Goal: Task Accomplishment & Management: Complete application form

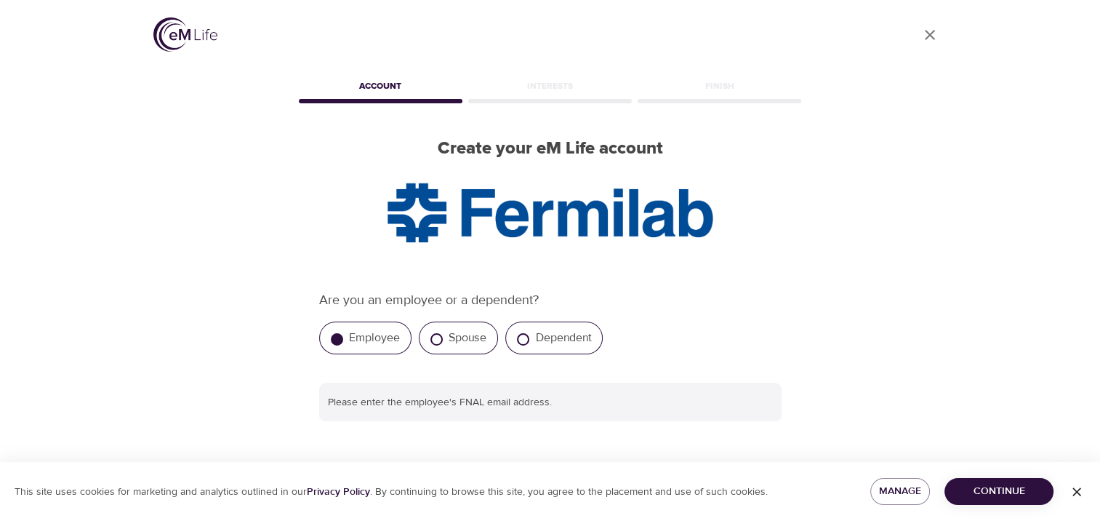
click at [366, 332] on label "Employee" at bounding box center [374, 337] width 51 height 15
click at [343, 333] on input "Employee" at bounding box center [337, 339] width 12 height 12
click at [537, 337] on label "Dependent" at bounding box center [563, 337] width 56 height 15
click at [529, 337] on input "Dependent" at bounding box center [523, 339] width 12 height 12
radio input "true"
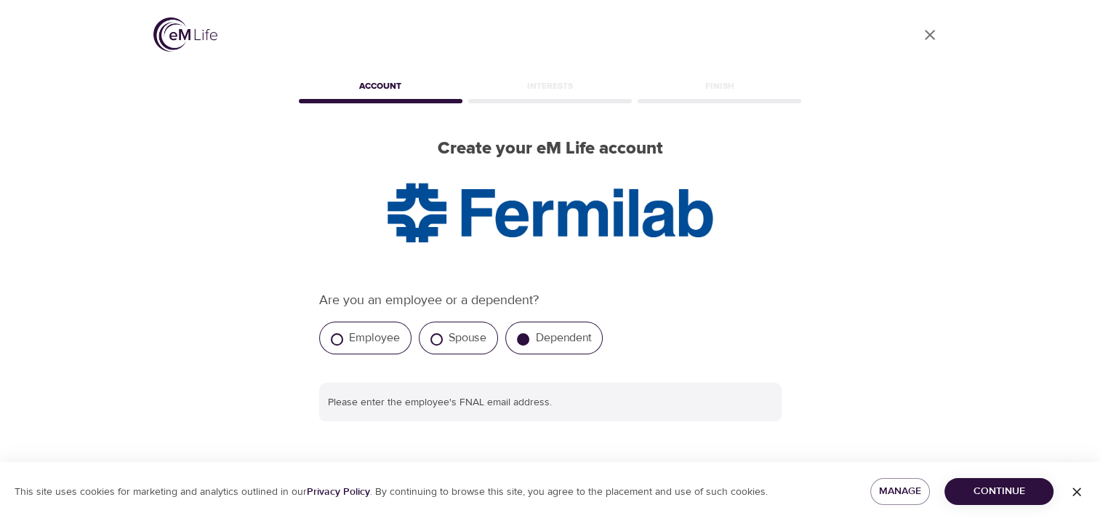
click at [386, 340] on label "Employee" at bounding box center [374, 337] width 51 height 15
click at [343, 340] on input "Employee" at bounding box center [337, 339] width 12 height 12
radio input "true"
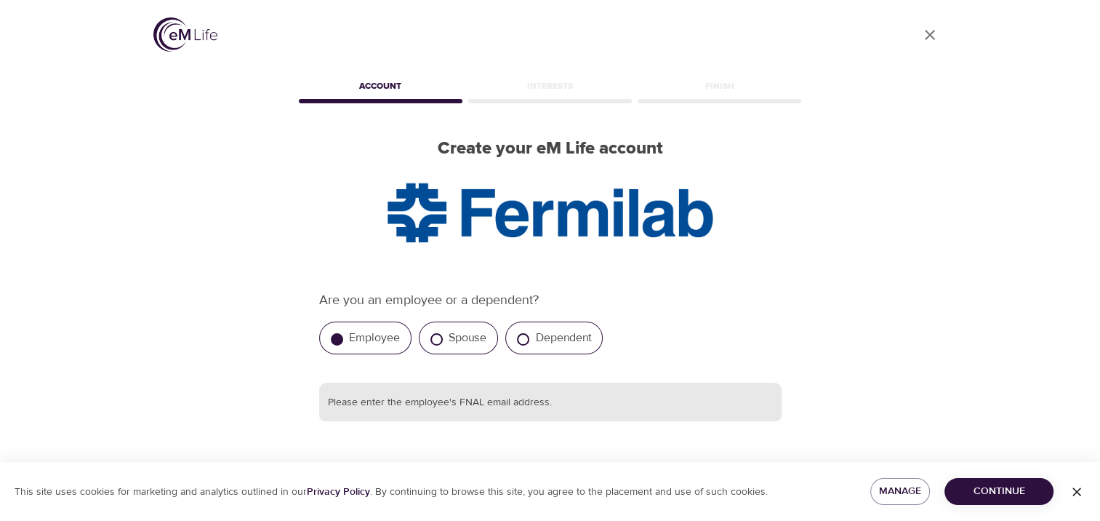
click at [470, 401] on input "text" at bounding box center [550, 402] width 462 height 39
type input "biljanavignjevik@sbcglobal.net"
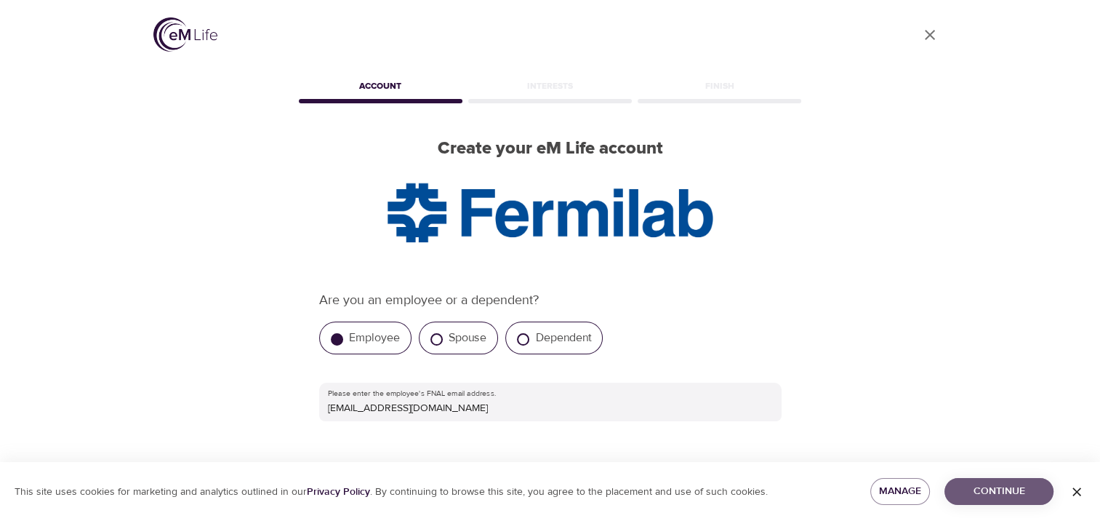
click at [983, 484] on span "Continue" at bounding box center [999, 491] width 86 height 18
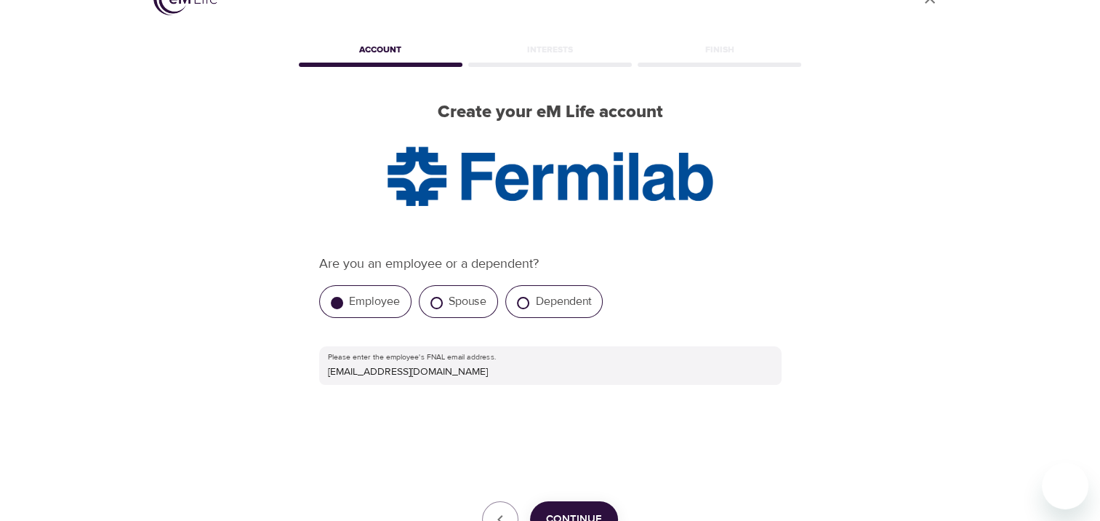
scroll to position [151, 0]
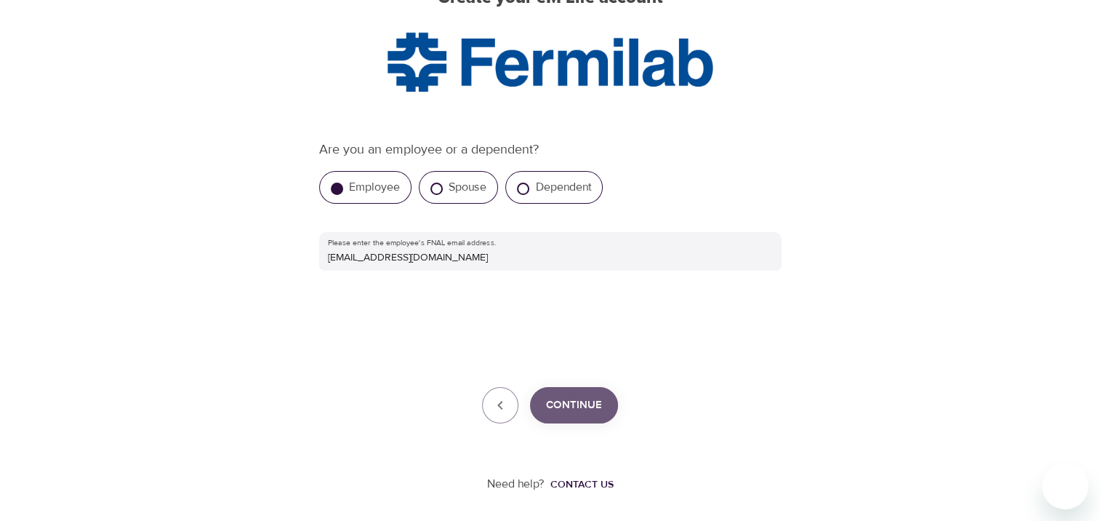
click at [592, 411] on span "Continue" at bounding box center [574, 405] width 56 height 19
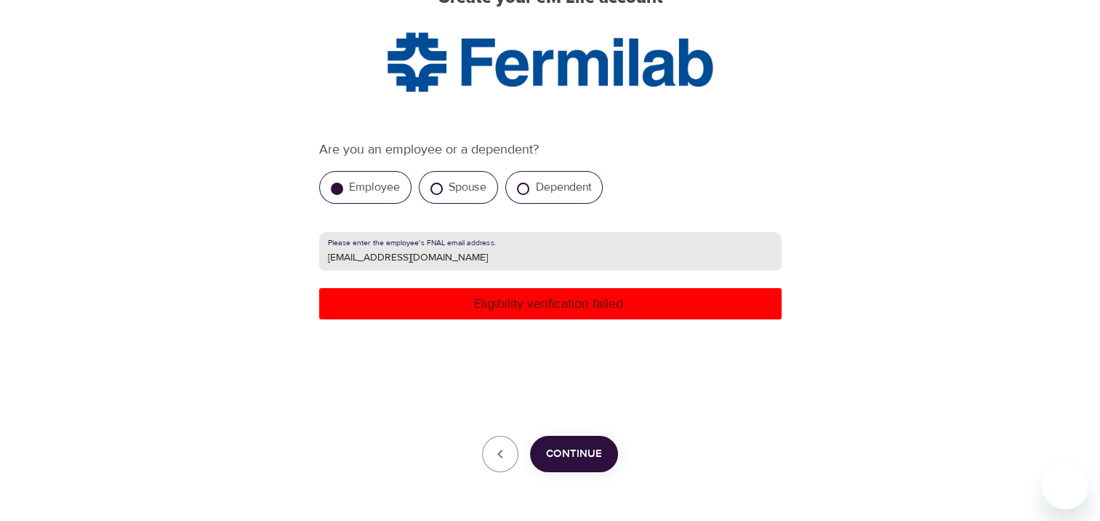
drag, startPoint x: 472, startPoint y: 258, endPoint x: 321, endPoint y: 247, distance: 150.9
click at [321, 247] on input "biljanavignjevik@sbcglobal.net" at bounding box center [550, 251] width 462 height 39
type input "[EMAIL_ADDRESS][DOMAIN_NAME]"
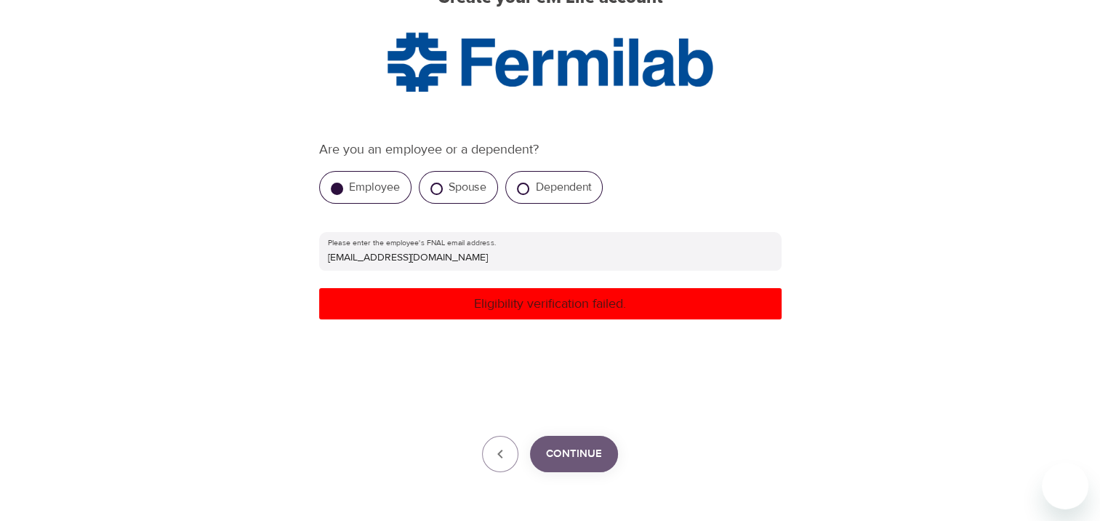
click at [572, 442] on button "Continue" at bounding box center [574, 454] width 88 height 36
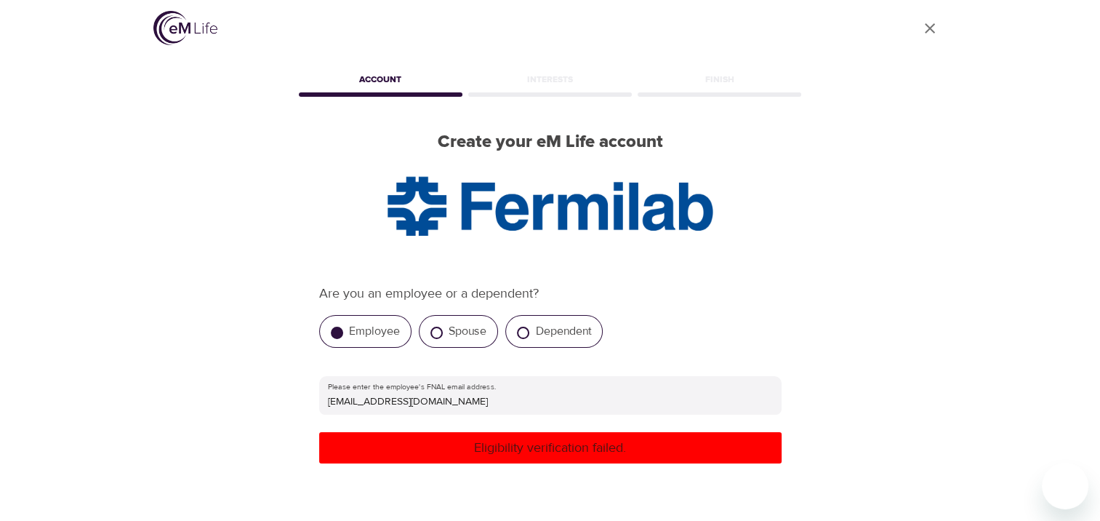
scroll to position [0, 0]
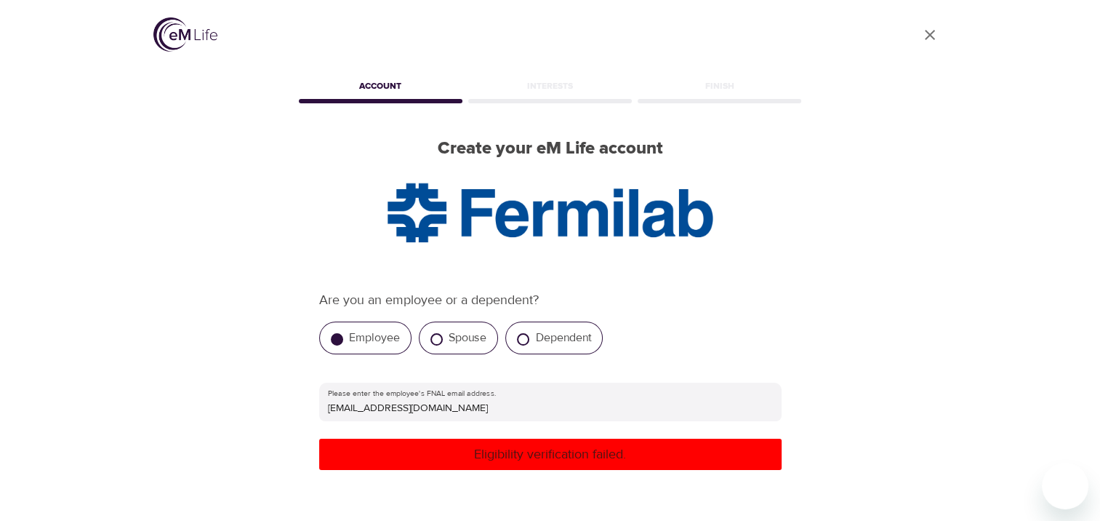
click at [396, 98] on div "Account" at bounding box center [380, 88] width 169 height 29
click at [537, 459] on p "Eligibility verification failed." at bounding box center [550, 454] width 451 height 20
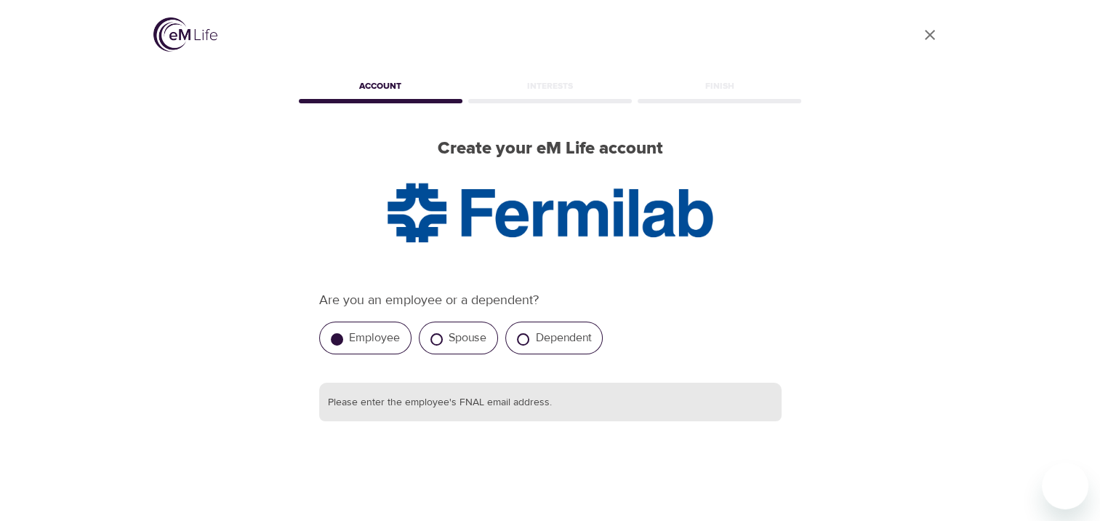
click at [372, 406] on input "text" at bounding box center [550, 402] width 462 height 39
type input "[EMAIL_ADDRESS][DOMAIN_NAME]"
click at [625, 425] on div "Are you an employee or a dependent? Employee Spouse Dependent Please enter the …" at bounding box center [550, 432] width 462 height 284
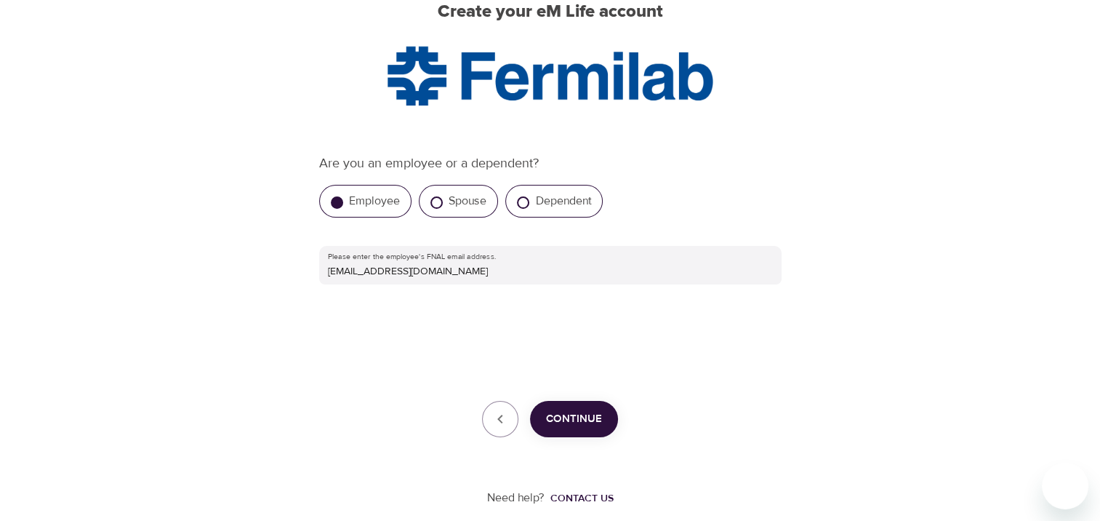
scroll to position [151, 0]
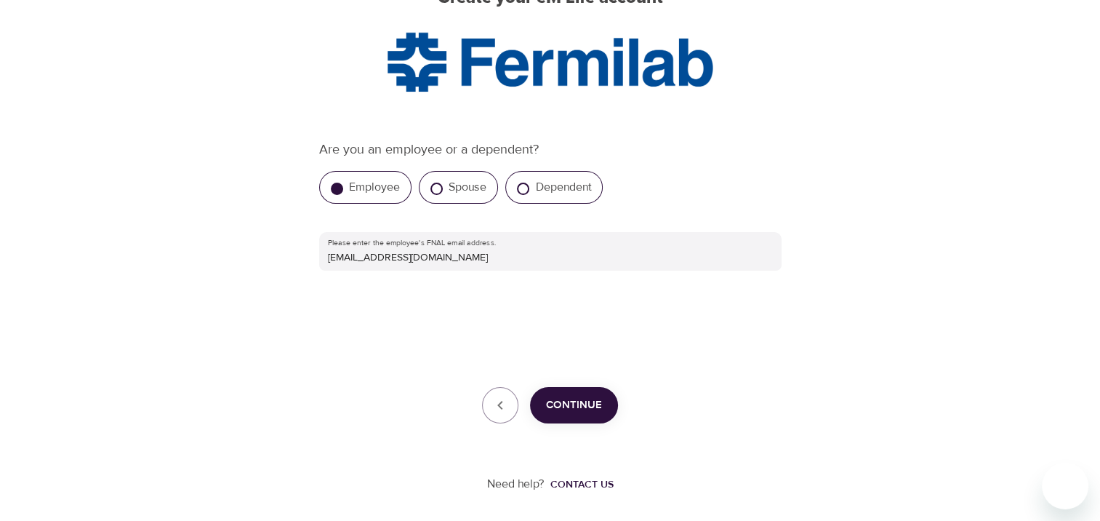
click at [597, 406] on span "Continue" at bounding box center [574, 405] width 56 height 19
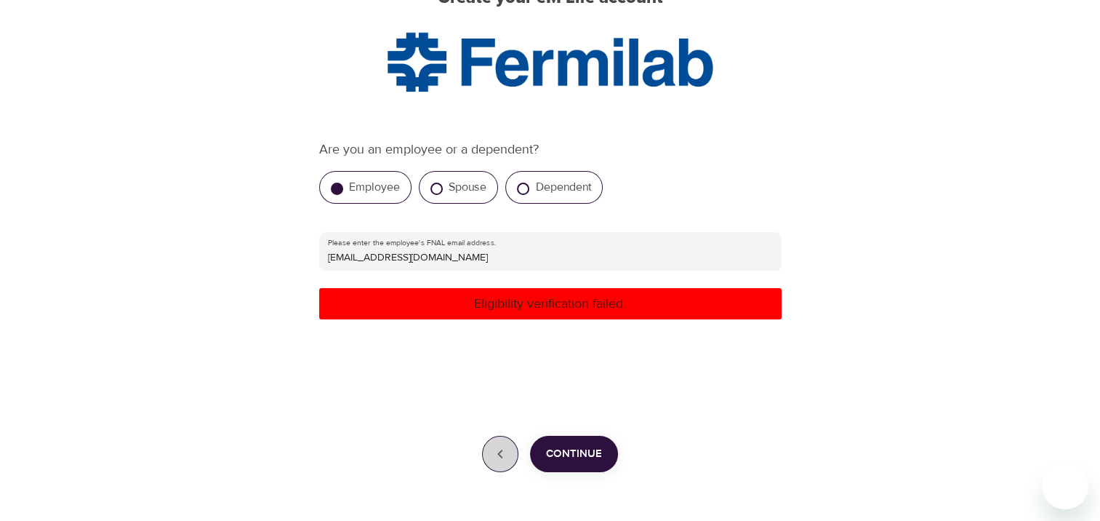
click at [492, 457] on icon "button" at bounding box center [500, 453] width 17 height 17
click at [502, 457] on icon "button" at bounding box center [499, 453] width 5 height 9
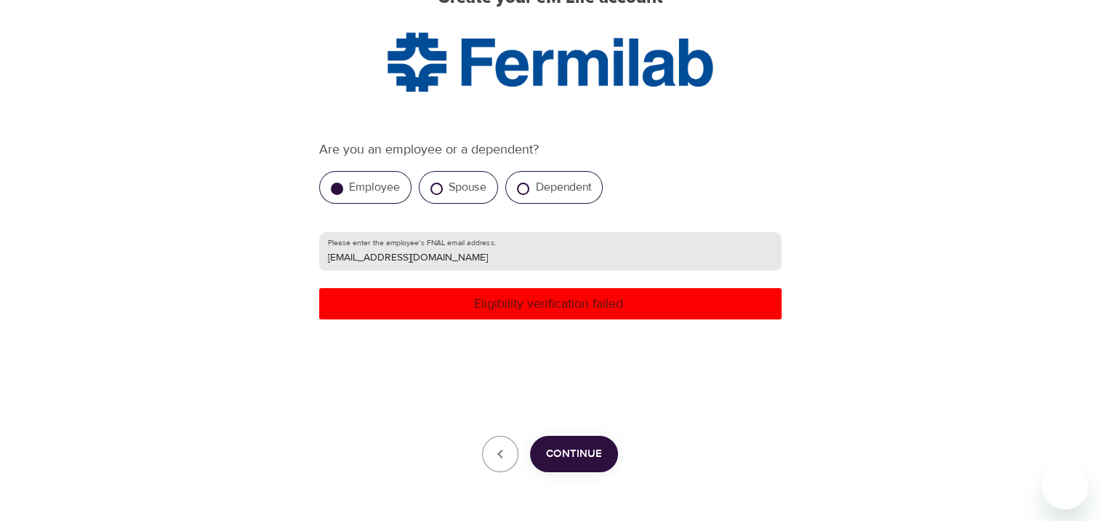
click at [782, 251] on div at bounding box center [782, 251] width 0 height 0
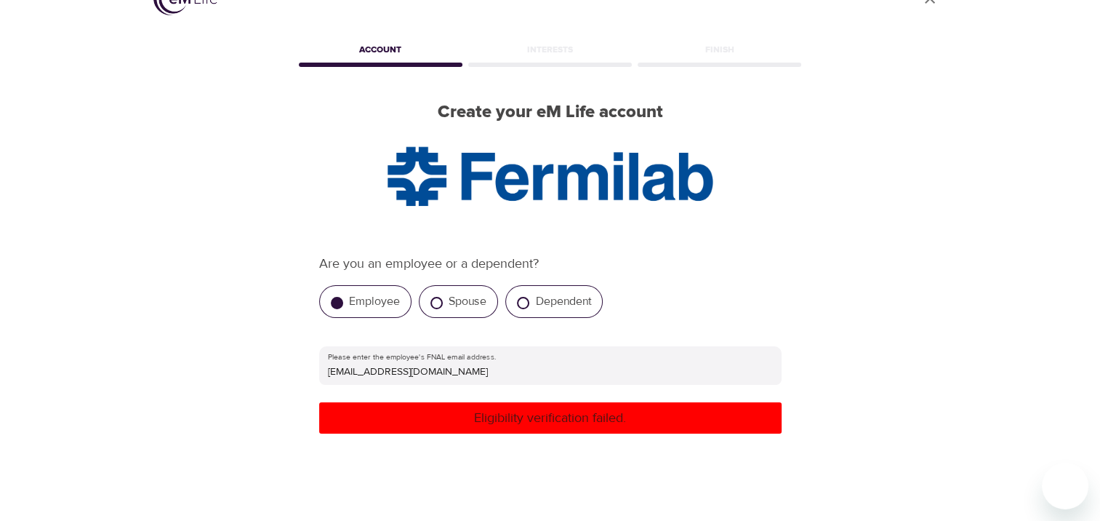
scroll to position [0, 0]
